Goal: Task Accomplishment & Management: Manage account settings

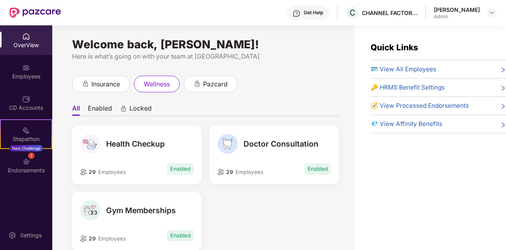
click at [303, 105] on ul "All Enabled Locked" at bounding box center [205, 108] width 267 height 16
click at [25, 74] on div "Employees" at bounding box center [26, 76] width 52 height 8
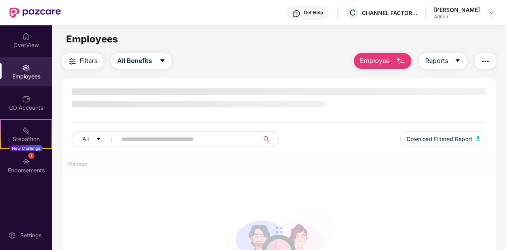
click at [393, 58] on button "Employee" at bounding box center [382, 61] width 57 height 16
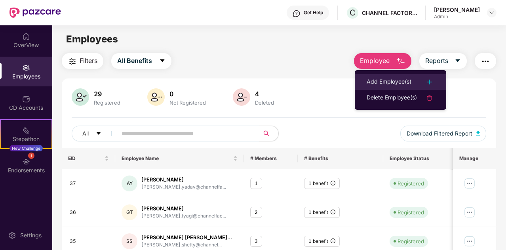
click at [393, 76] on li "Add Employee(s)" at bounding box center [400, 82] width 91 height 16
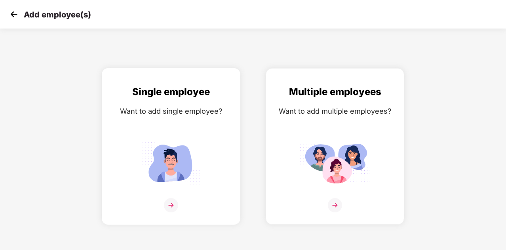
click at [211, 133] on div "Single employee Want to add single employee?" at bounding box center [171, 153] width 122 height 138
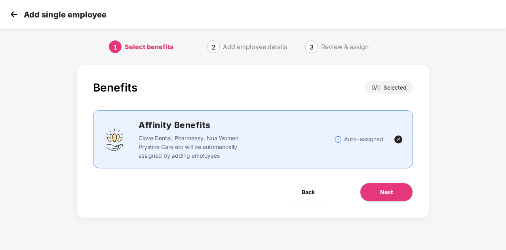
click at [395, 84] on div "0 / 0 Selected" at bounding box center [389, 87] width 48 height 13
click at [377, 196] on button "Next" at bounding box center [386, 192] width 53 height 19
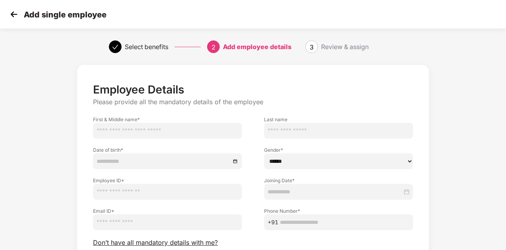
click at [171, 127] on input "text" at bounding box center [167, 131] width 149 height 16
click at [14, 9] on img at bounding box center [14, 14] width 12 height 12
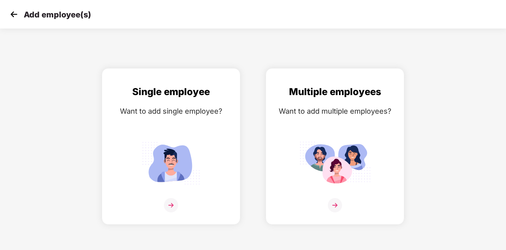
click at [14, 9] on img at bounding box center [14, 14] width 12 height 12
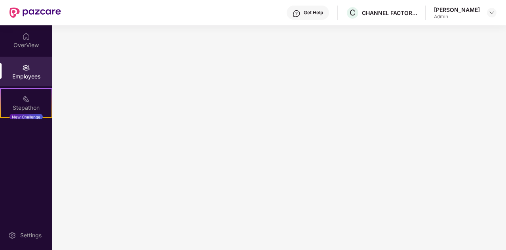
click at [25, 71] on img at bounding box center [26, 68] width 8 height 8
click at [29, 44] on div "OverView" at bounding box center [26, 45] width 52 height 8
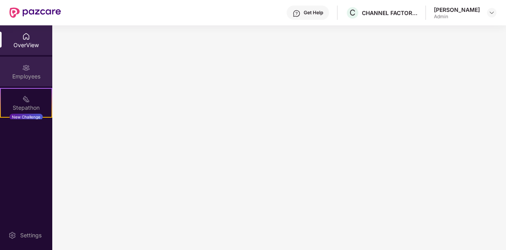
click at [27, 59] on div "Employees" at bounding box center [26, 72] width 52 height 30
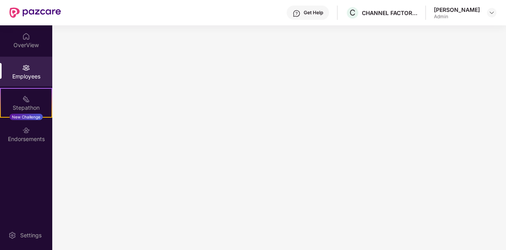
click at [37, 76] on div "Employees" at bounding box center [26, 76] width 52 height 8
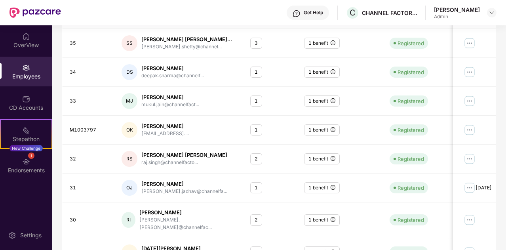
scroll to position [235, 0]
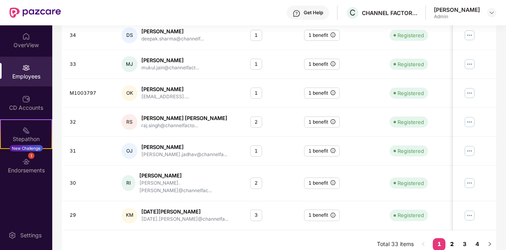
click at [454, 238] on link "2" at bounding box center [452, 244] width 13 height 12
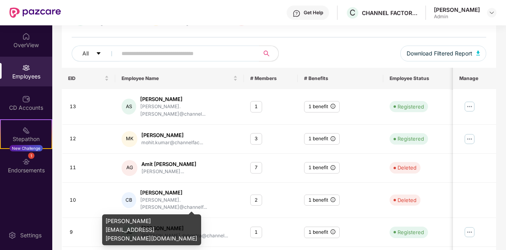
scroll to position [76, 0]
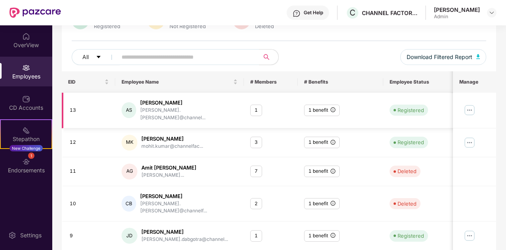
click at [469, 107] on img at bounding box center [470, 110] width 13 height 13
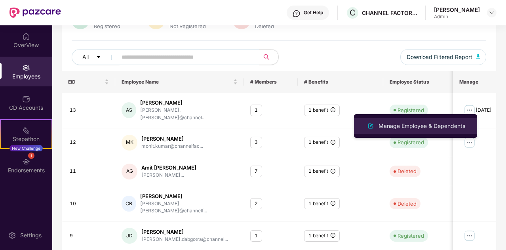
click at [403, 126] on div "Manage Employee & Dependents" at bounding box center [422, 126] width 90 height 9
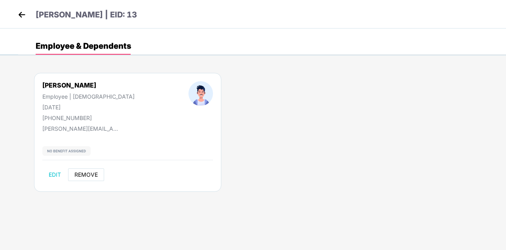
click at [84, 174] on span "REMOVE" at bounding box center [85, 174] width 23 height 6
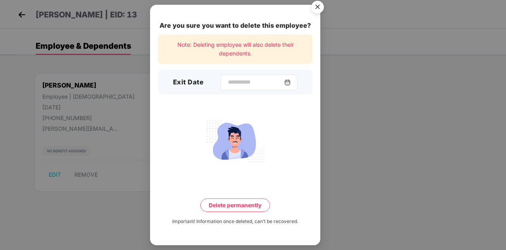
click at [251, 90] on div at bounding box center [259, 82] width 77 height 16
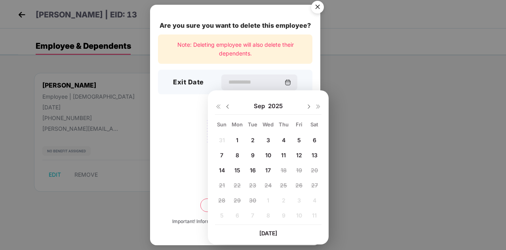
click at [299, 141] on span "5" at bounding box center [299, 140] width 4 height 7
type input "**********"
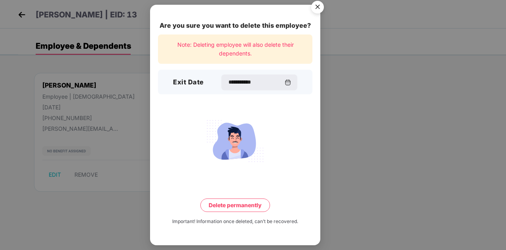
click at [240, 207] on button "Delete permanently" at bounding box center [235, 204] width 70 height 13
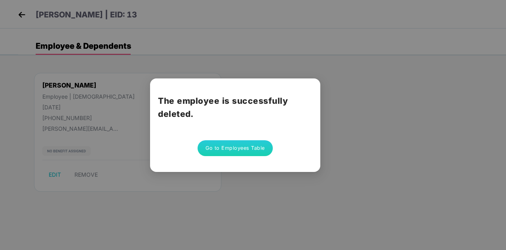
click at [242, 149] on button "Go to Employees Table" at bounding box center [235, 148] width 75 height 16
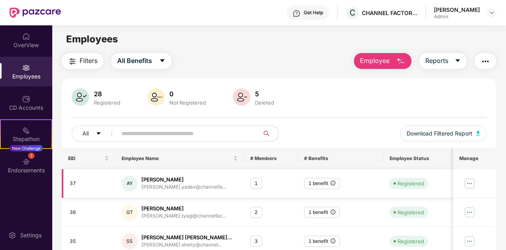
click at [213, 196] on td "AY [PERSON_NAME] [PERSON_NAME].yadav@channelfa..." at bounding box center [179, 183] width 129 height 29
